Goal: Information Seeking & Learning: Learn about a topic

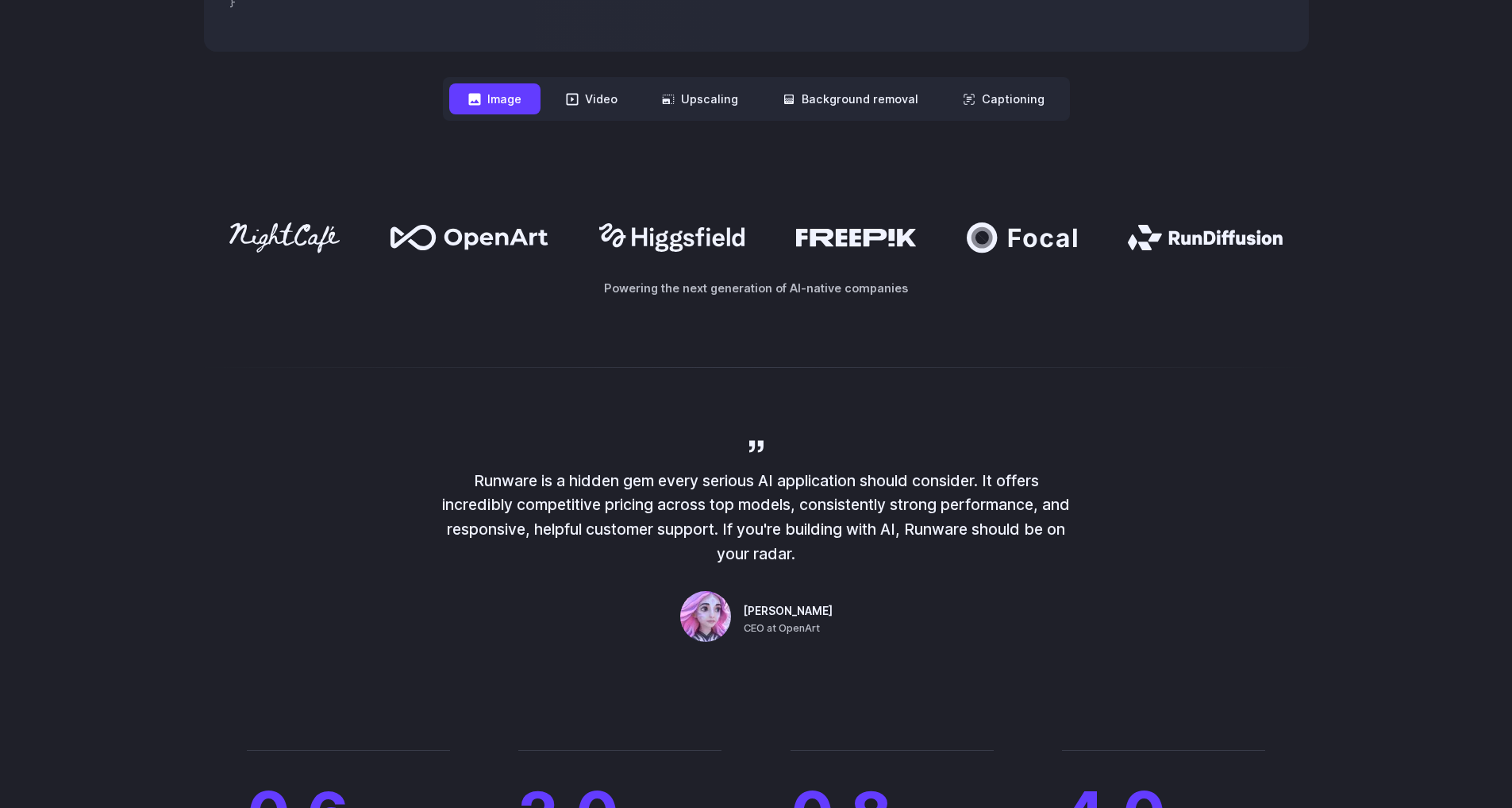
scroll to position [815, 0]
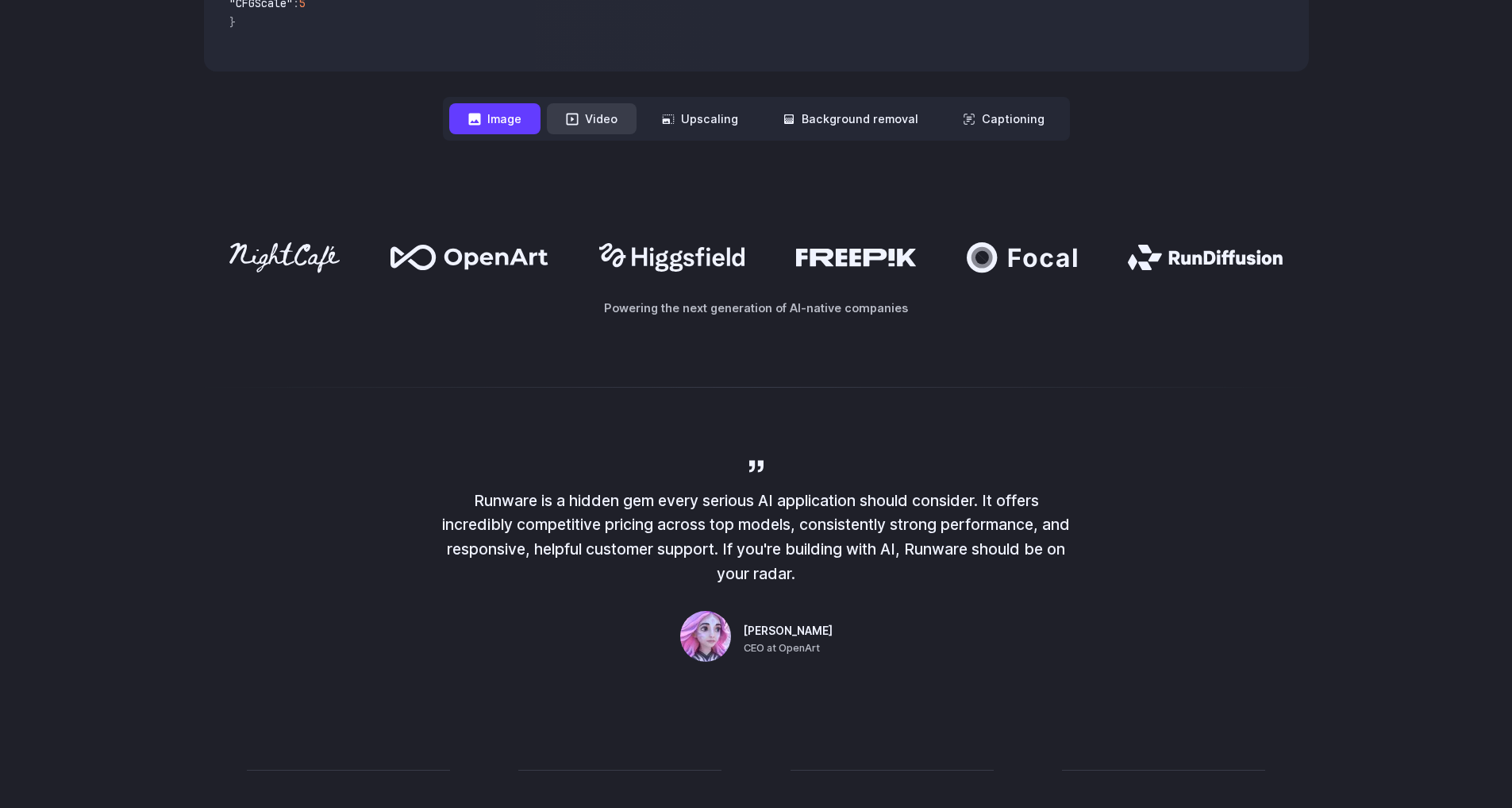
click at [578, 107] on button "Video" at bounding box center [591, 119] width 89 height 31
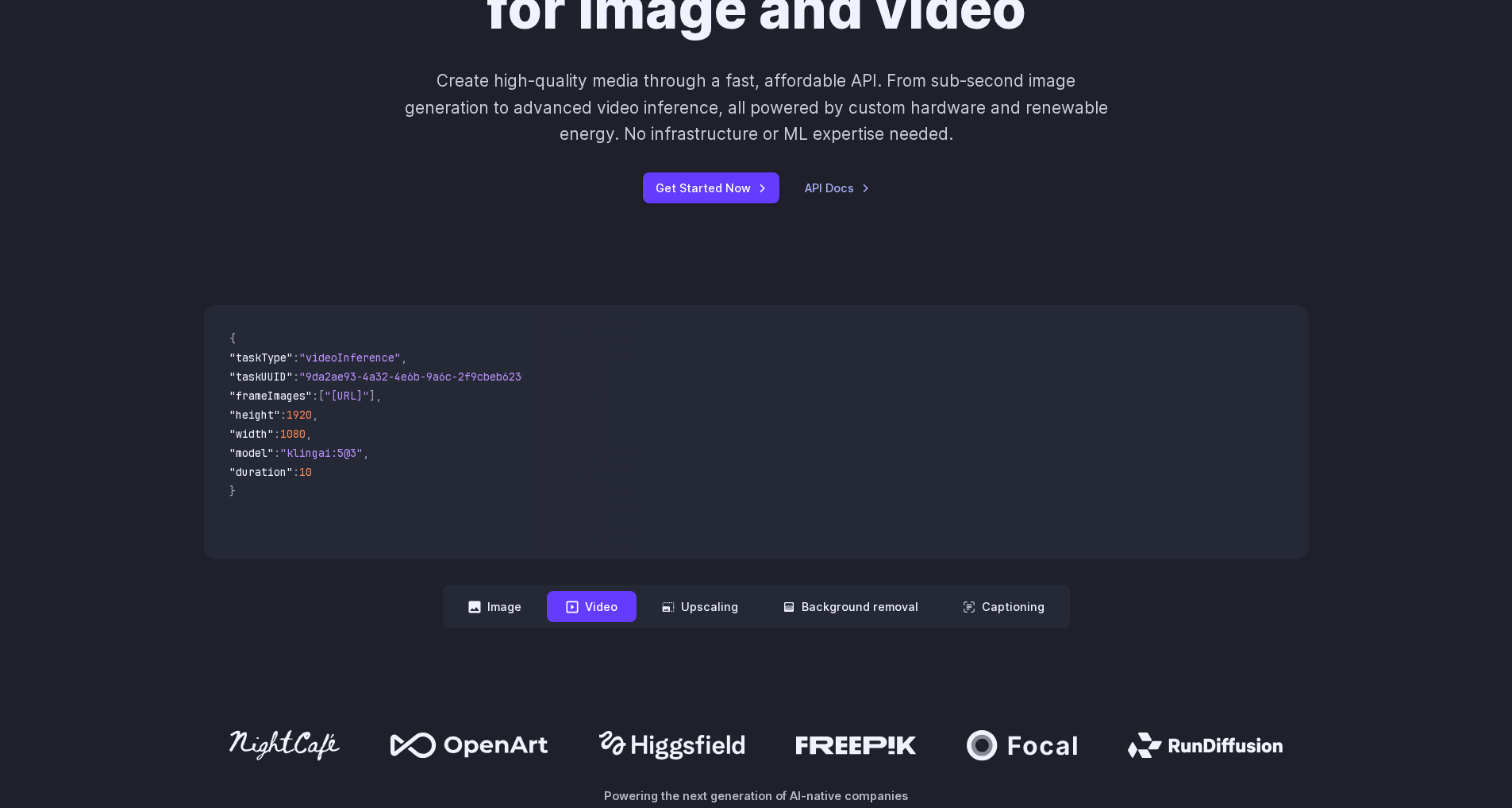
scroll to position [501, 0]
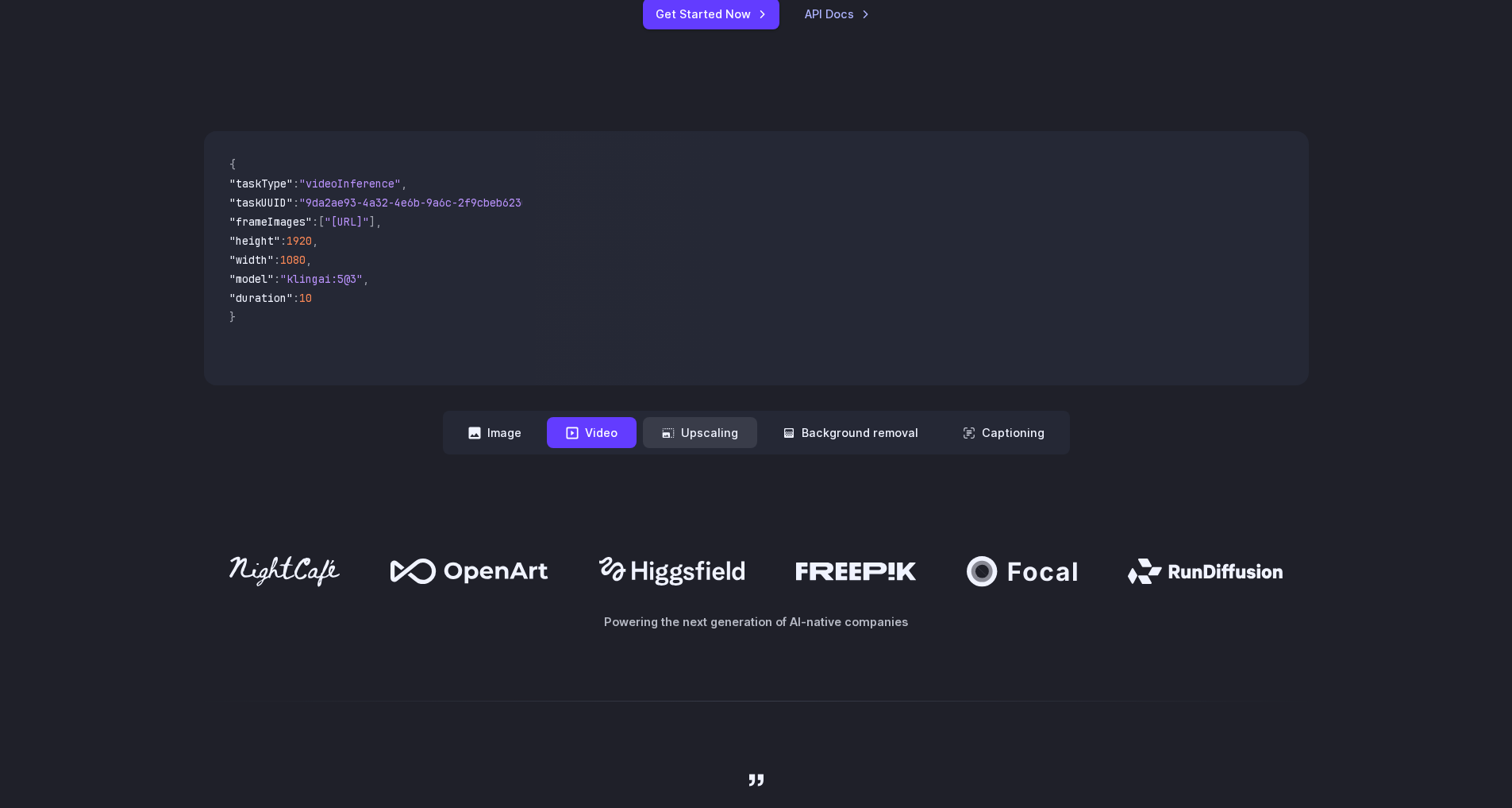
click at [717, 423] on button "Upscaling" at bounding box center [700, 433] width 115 height 31
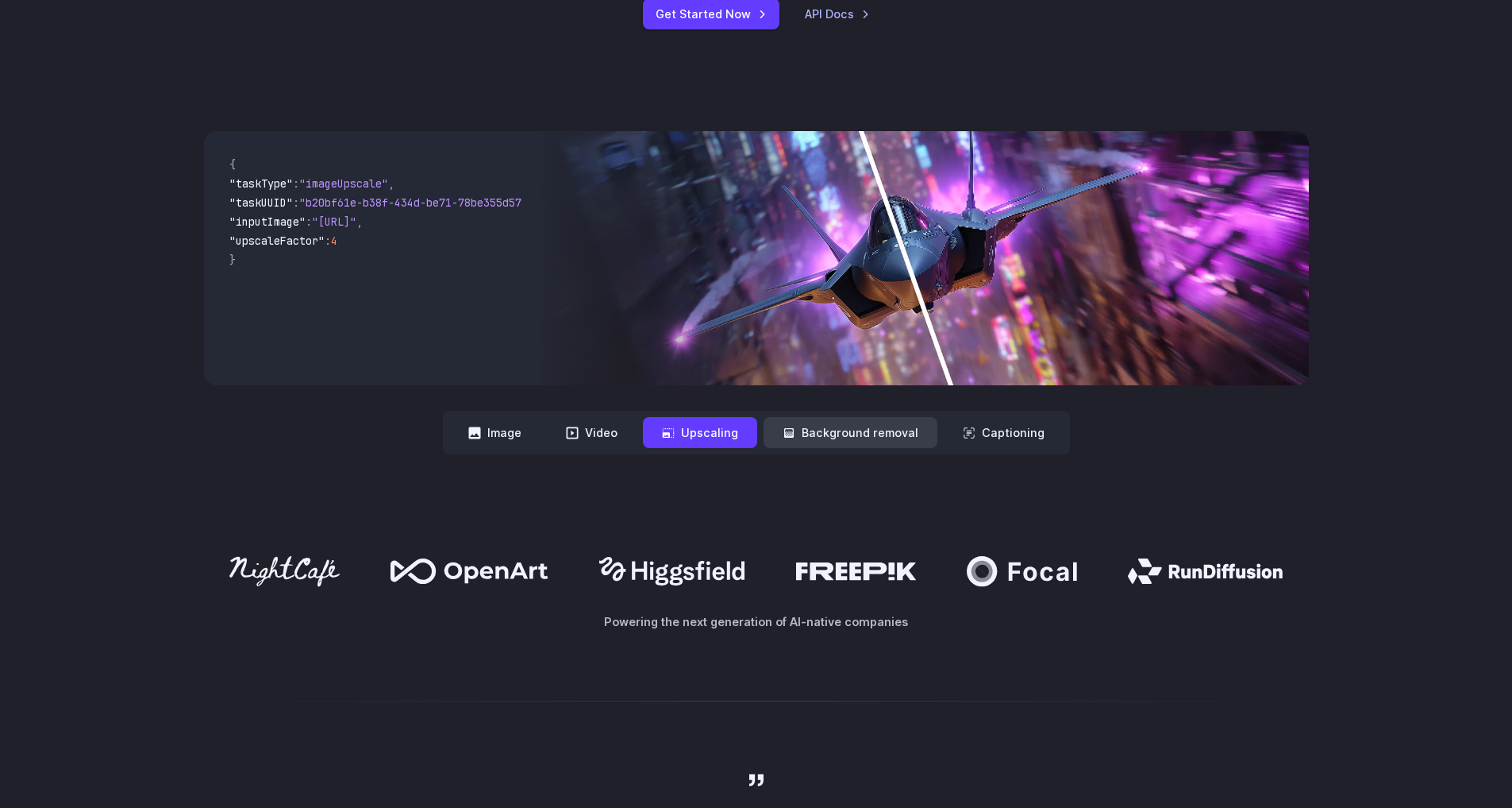
click at [869, 431] on button "Background removal" at bounding box center [850, 433] width 174 height 31
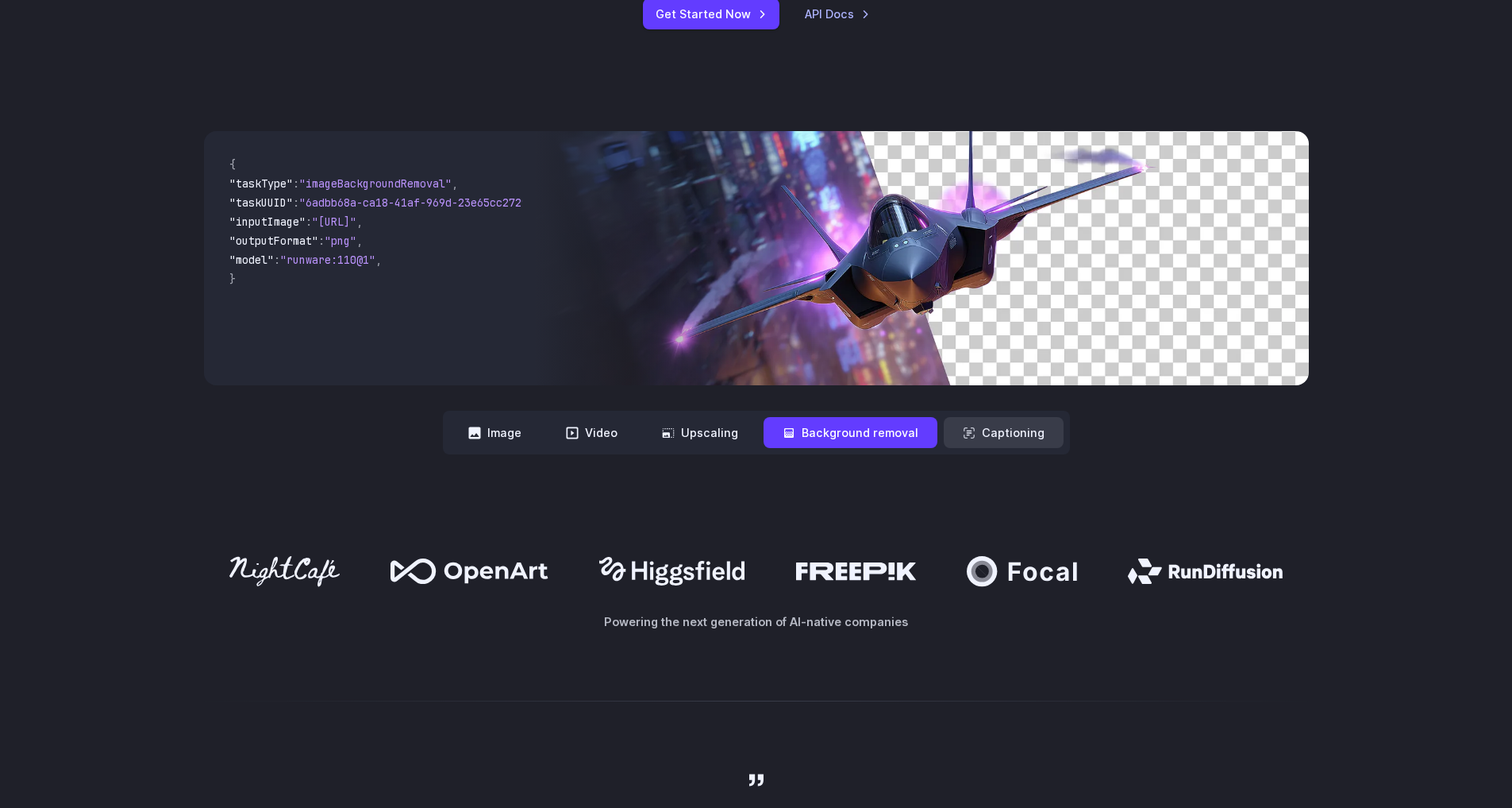
click at [1017, 440] on button "Captioning" at bounding box center [1004, 433] width 120 height 31
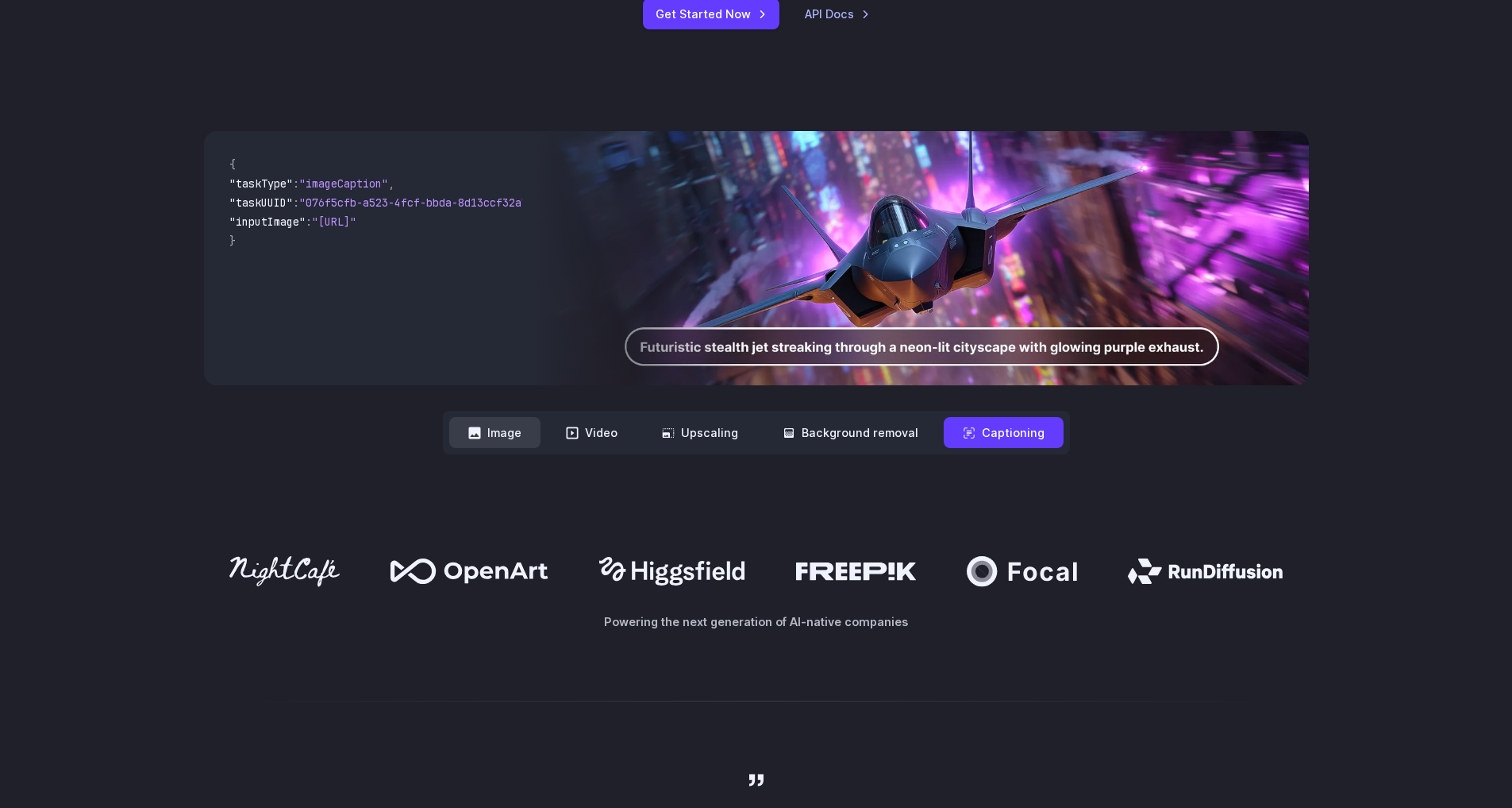
click at [528, 440] on button "Image" at bounding box center [494, 433] width 91 height 31
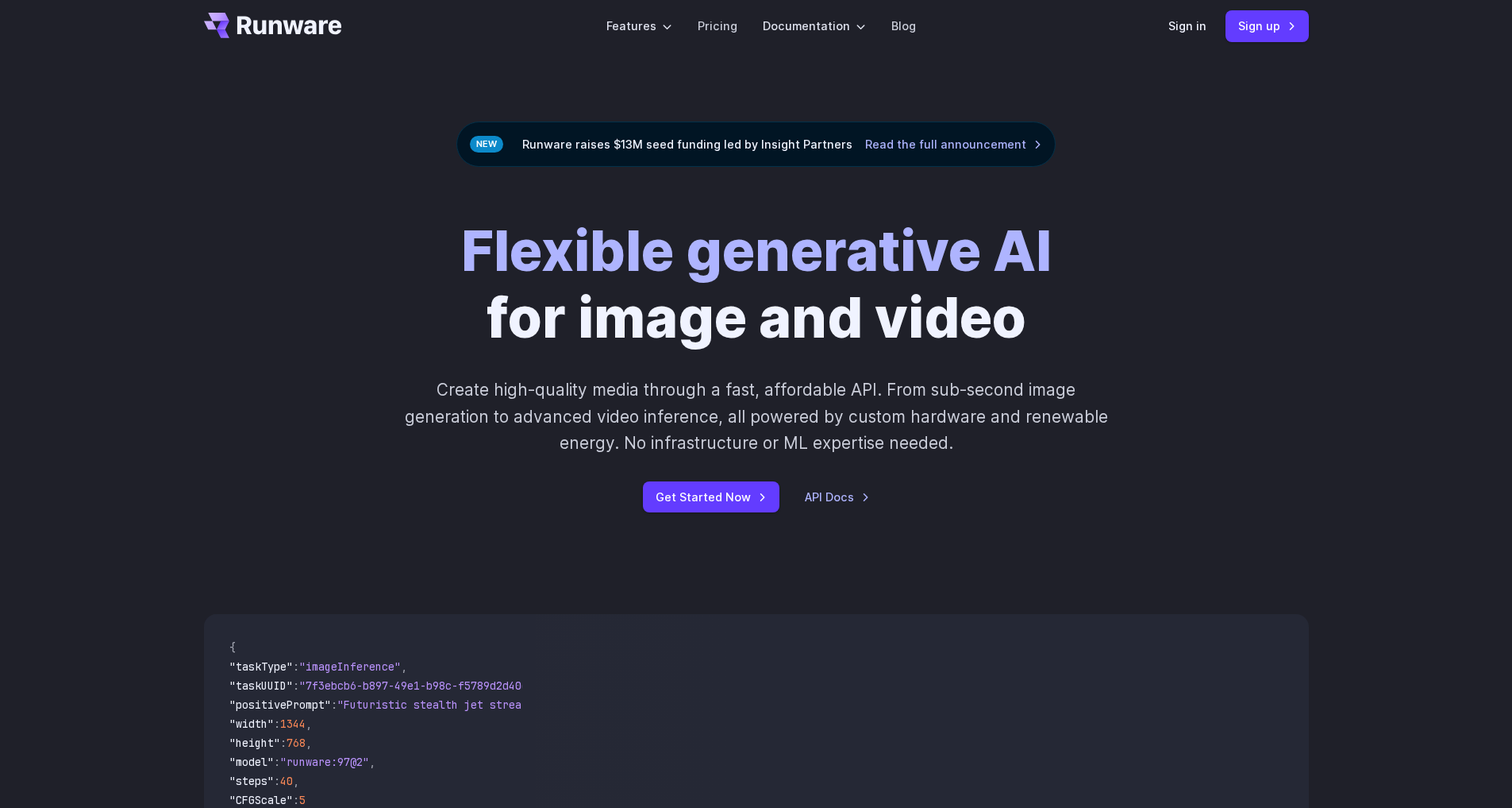
scroll to position [0, 0]
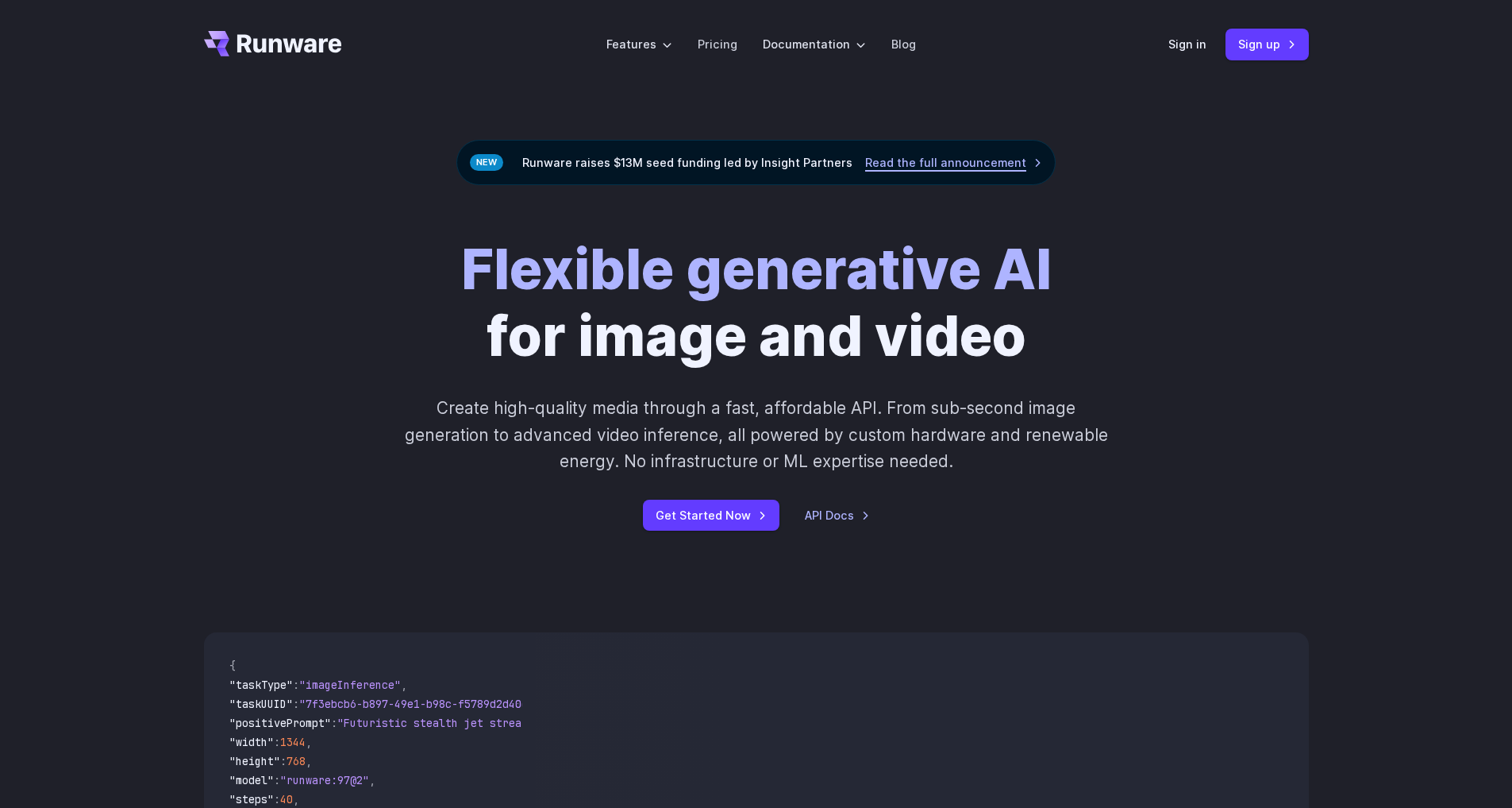
click at [889, 163] on link "Read the full announcement" at bounding box center [954, 162] width 177 height 18
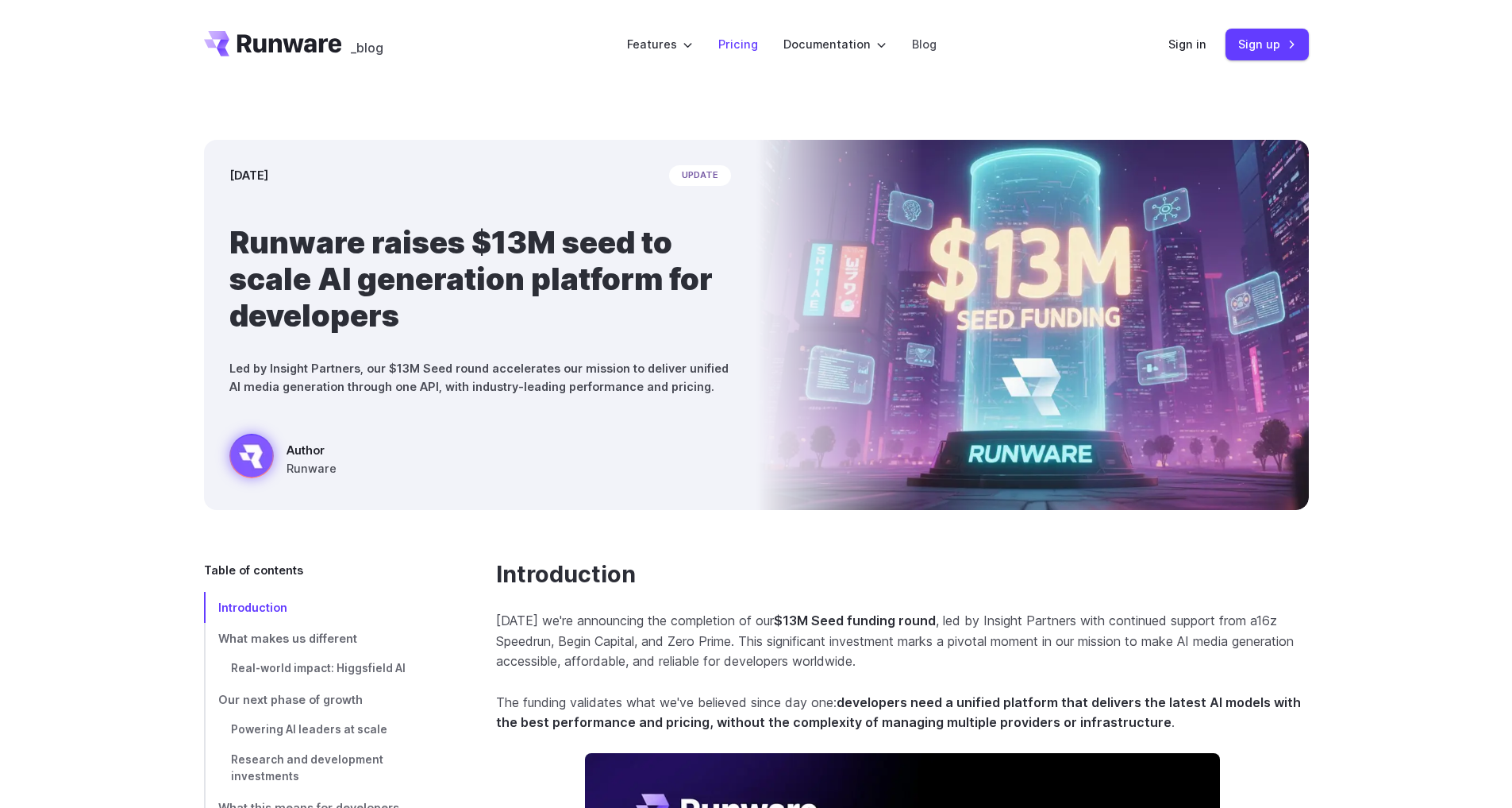
click at [742, 40] on link "Pricing" at bounding box center [738, 43] width 40 height 18
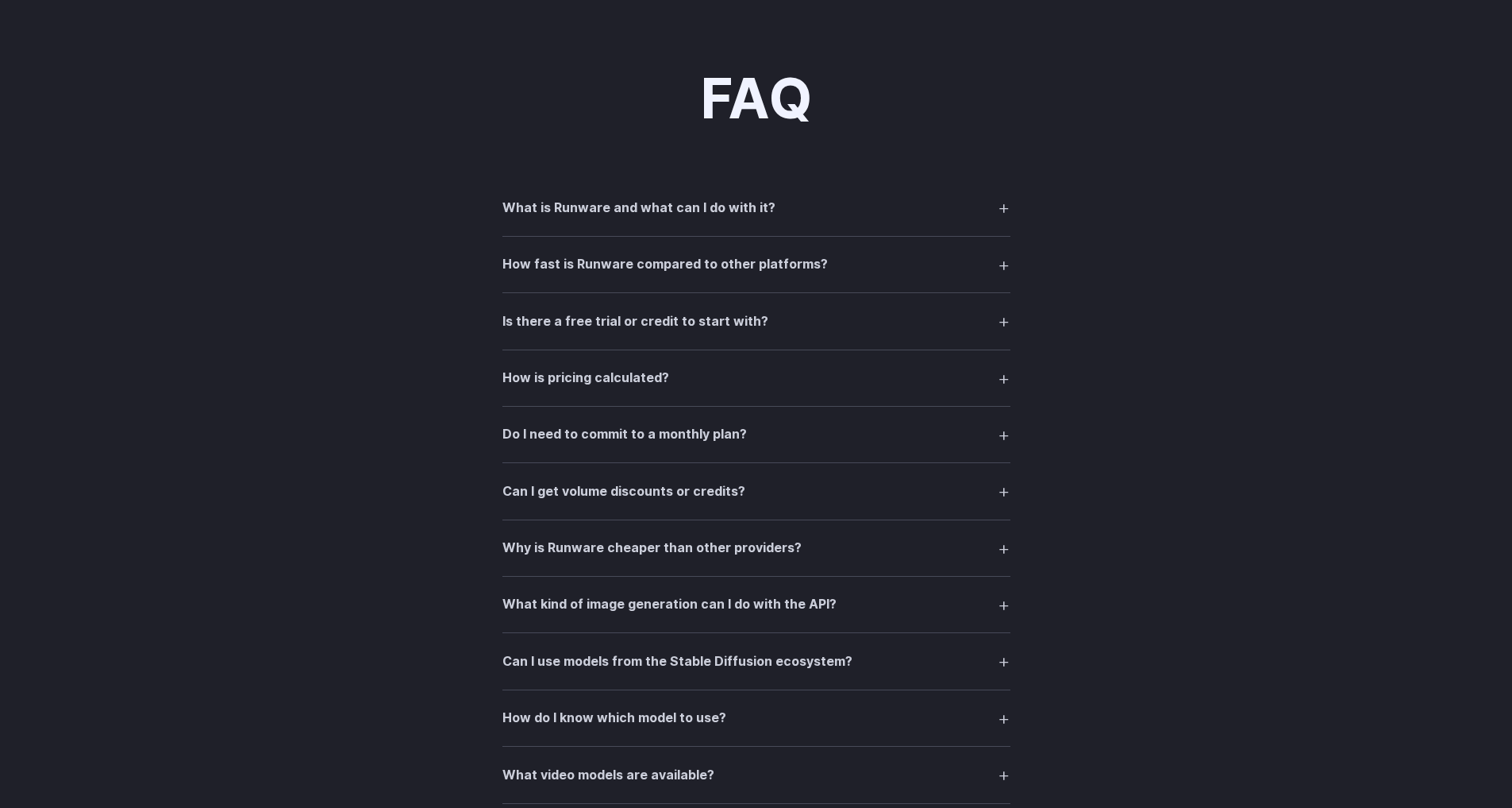
scroll to position [2215, 0]
click at [875, 182] on details "What is Runware and what can I do with it? Runware is a high-performance AI inf…" at bounding box center [756, 205] width 508 height 56
click at [870, 193] on summary "What is Runware and what can I do with it?" at bounding box center [756, 204] width 508 height 30
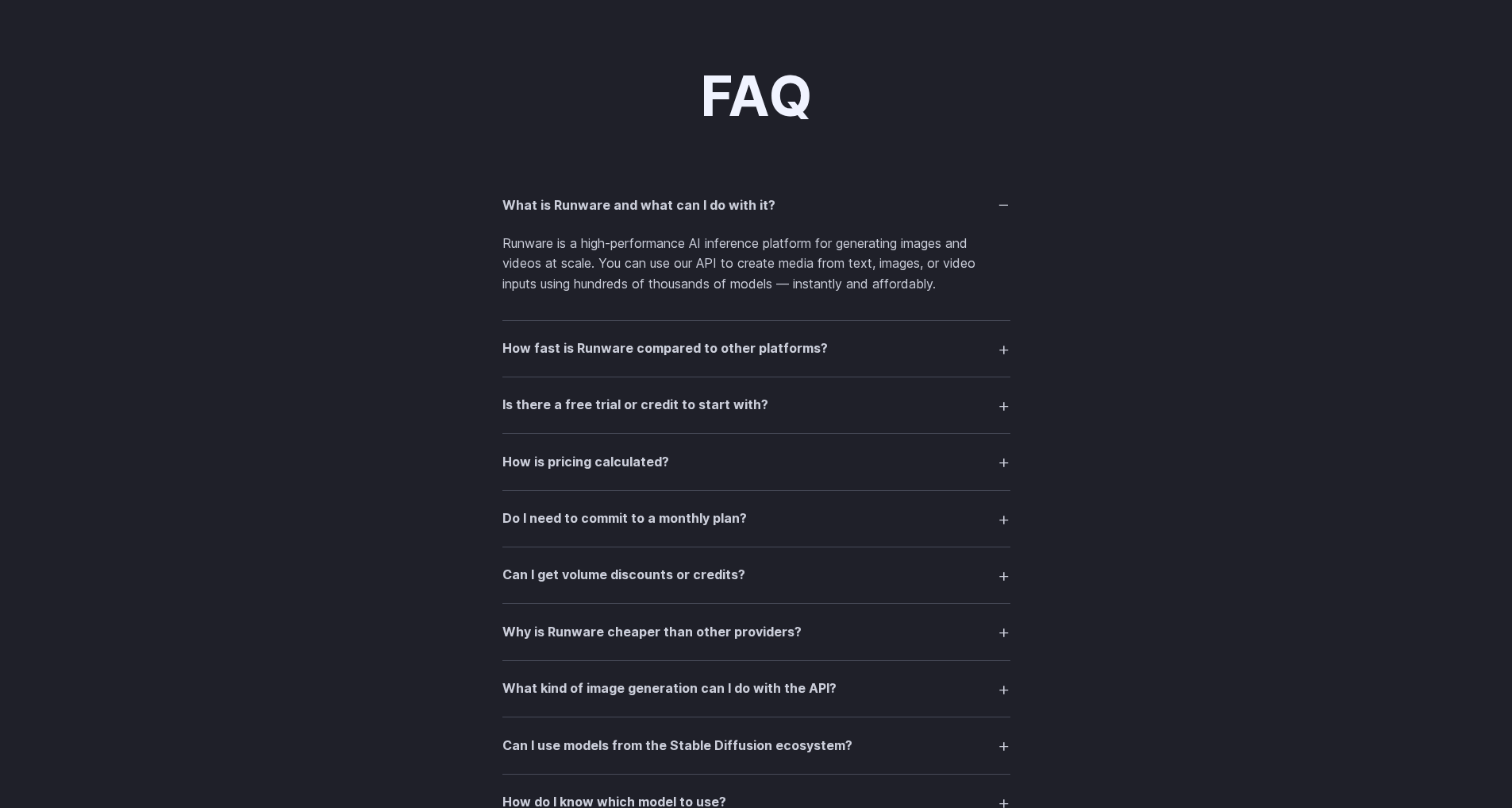
click at [872, 197] on summary "What is Runware and what can I do with it?" at bounding box center [756, 204] width 508 height 30
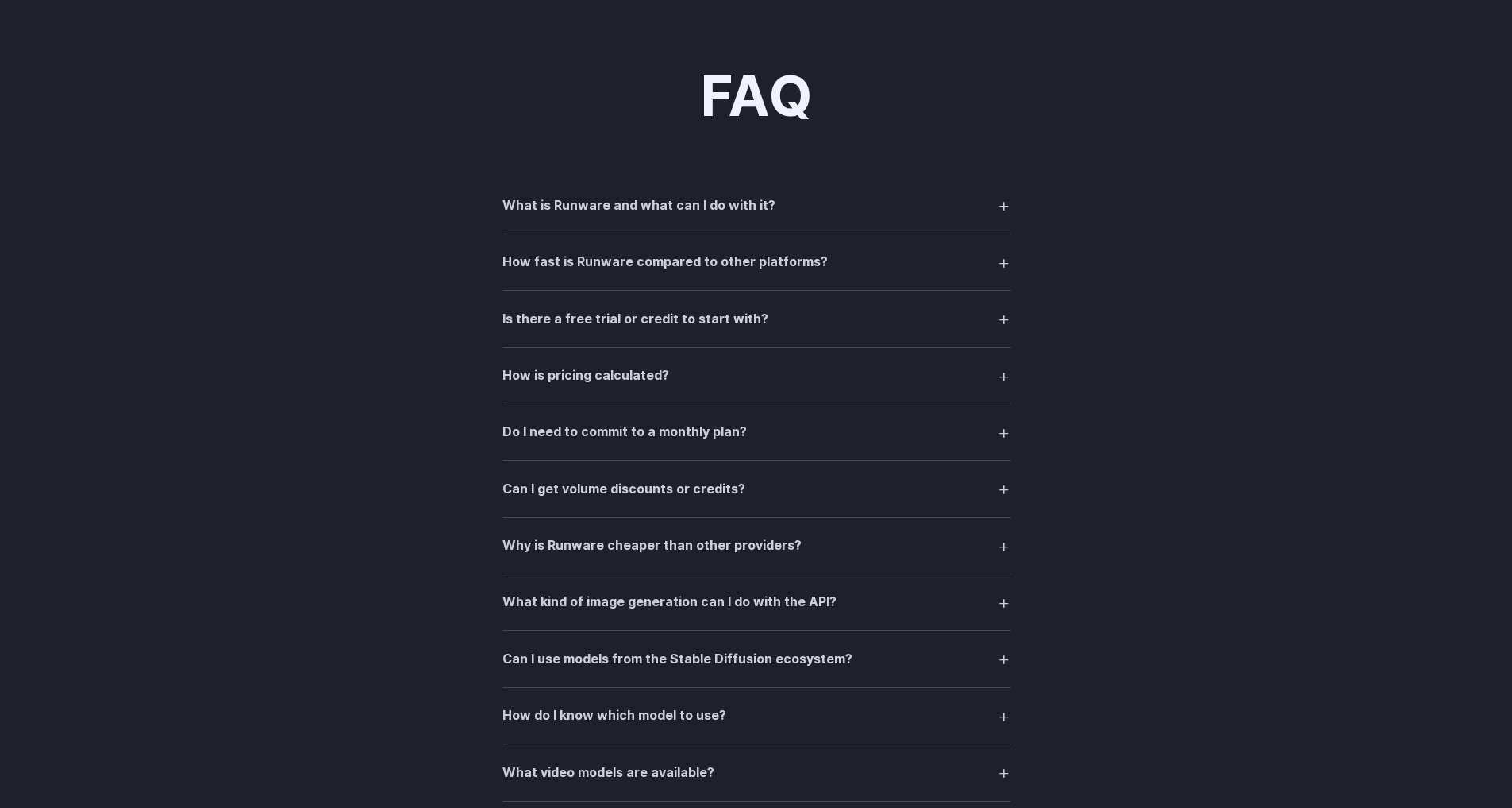
click at [926, 365] on summary "How is pricing calculated?" at bounding box center [756, 375] width 508 height 30
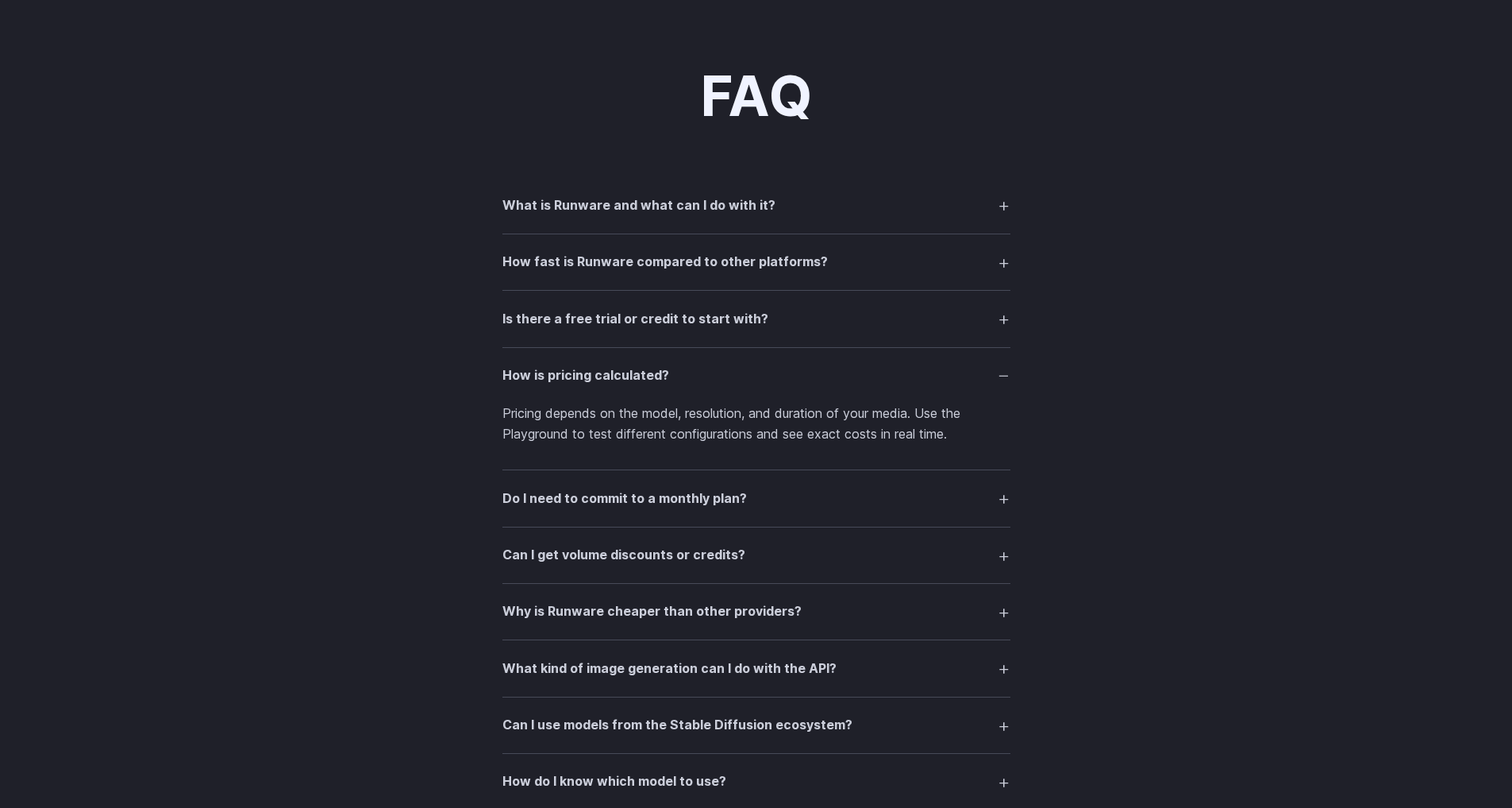
click at [926, 365] on summary "How is pricing calculated?" at bounding box center [756, 375] width 508 height 30
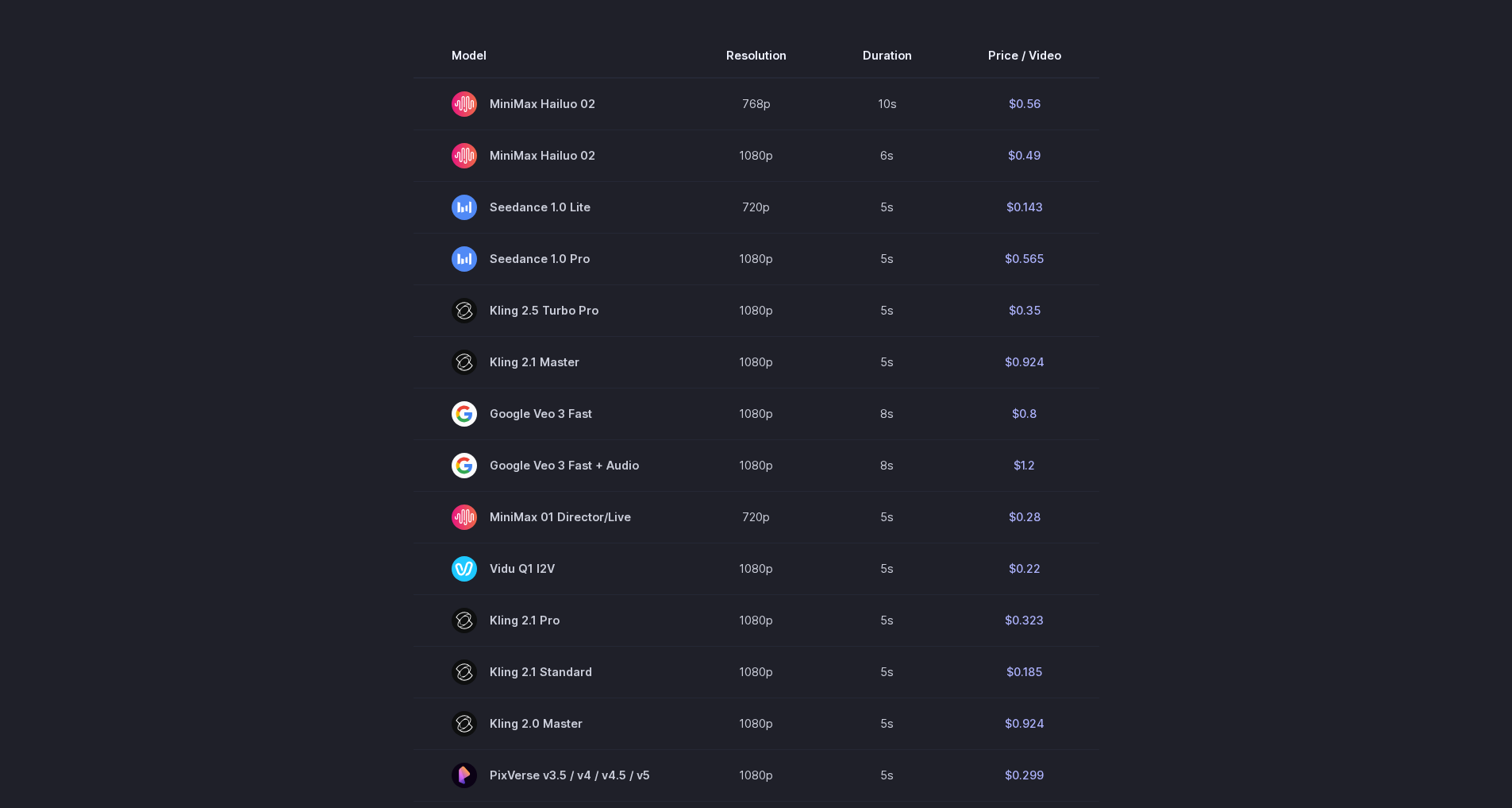
scroll to position [0, 0]
